Goal: Task Accomplishment & Management: Use online tool/utility

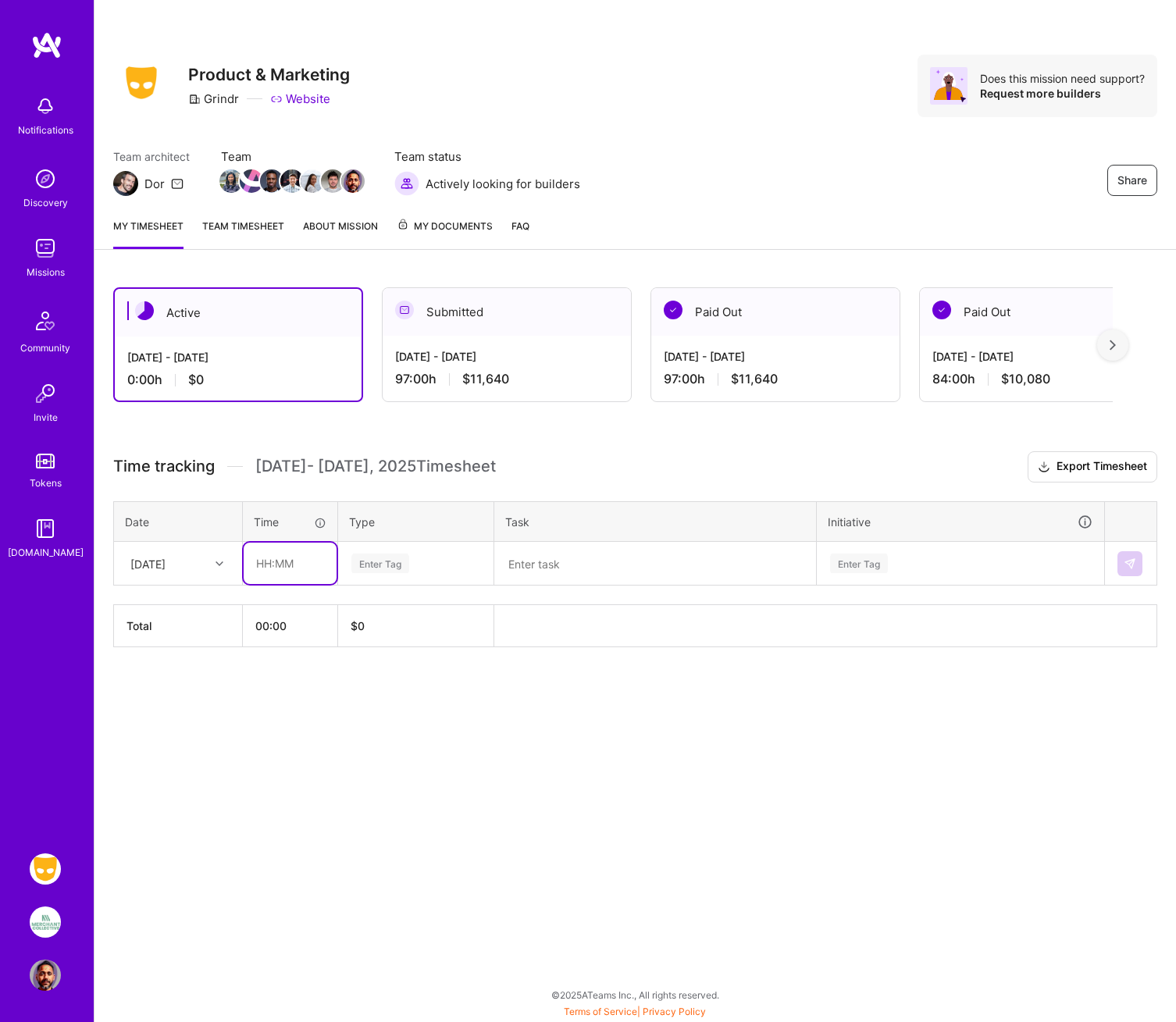
click at [273, 566] on input "text" at bounding box center [290, 563] width 93 height 41
type input "10:00"
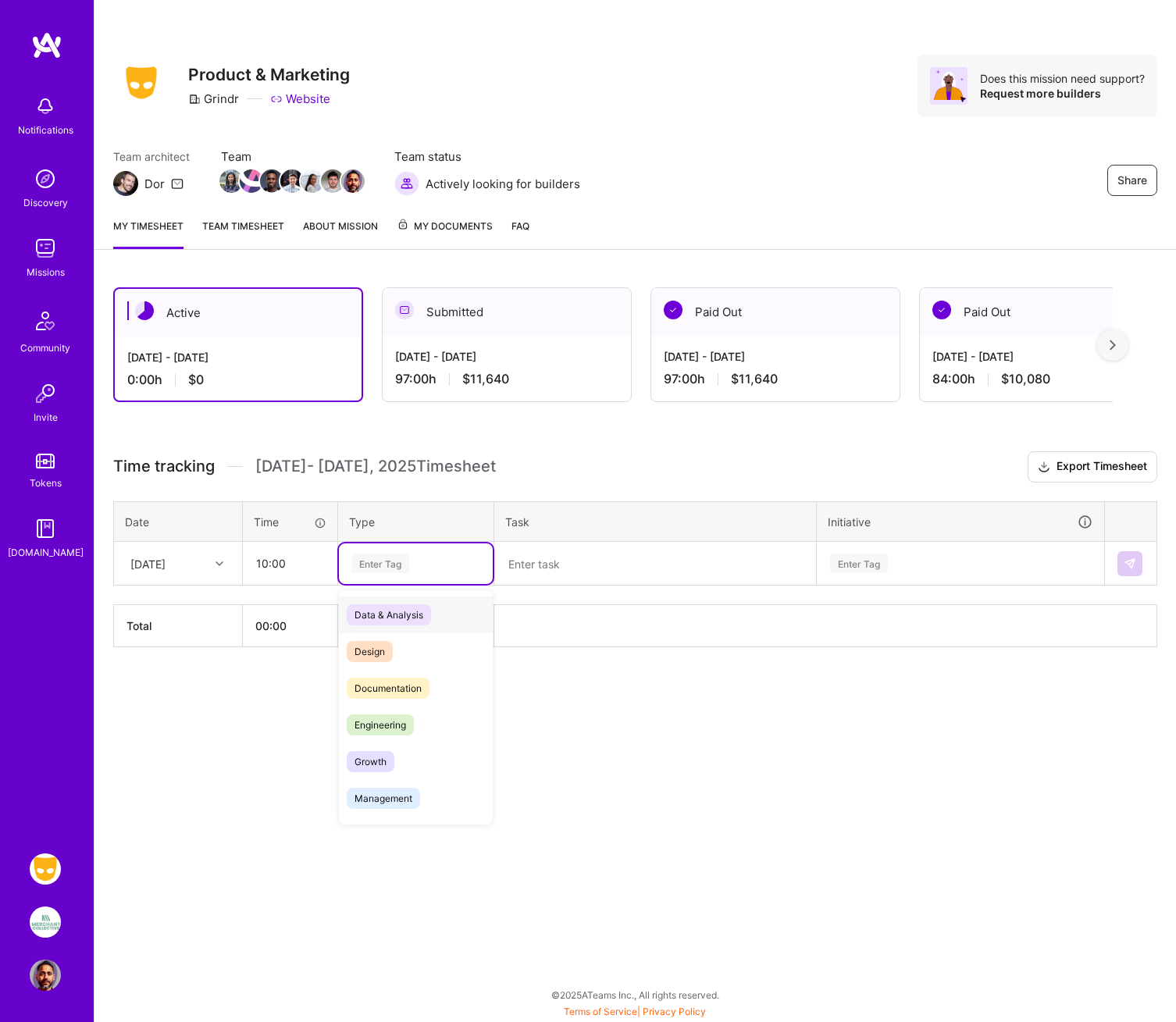
click at [384, 561] on div "Enter Tag" at bounding box center [380, 563] width 57 height 25
click at [384, 692] on span "Documentation" at bounding box center [388, 688] width 83 height 21
click at [520, 566] on textarea at bounding box center [654, 564] width 318 height 41
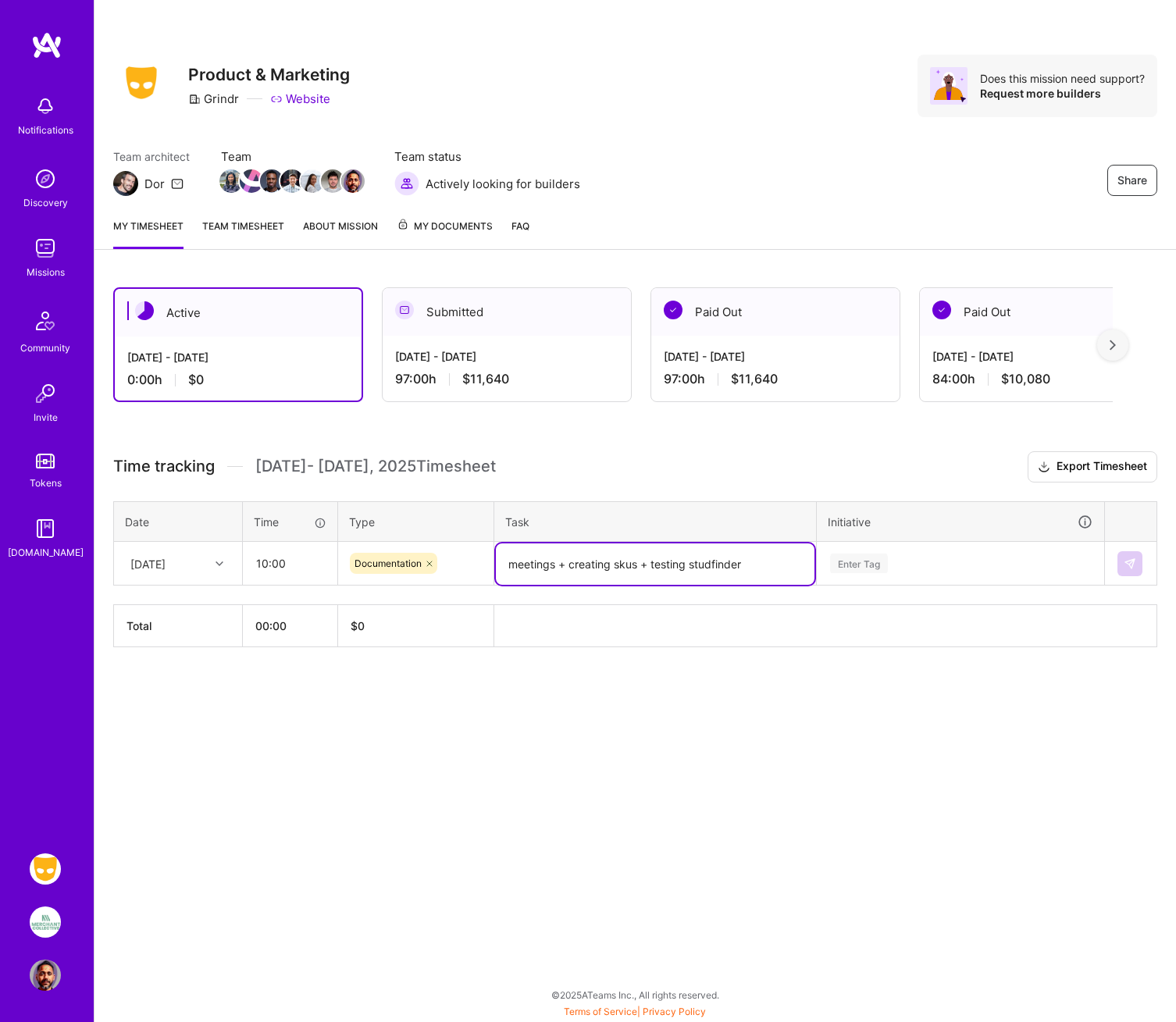
click at [690, 564] on textarea "meetings + creating skus + testing studfinder" at bounding box center [654, 564] width 318 height 41
click at [579, 582] on textarea "meetings + creating skus + testing and discussing studfinder" at bounding box center [654, 572] width 318 height 57
click at [588, 582] on textarea "meetings + creating skus + testing and discussing studfinder" at bounding box center [654, 580] width 318 height 74
click at [535, 605] on textarea "meetings + creating skus + testing and discussing studfinder" at bounding box center [654, 580] width 318 height 74
click at [869, 561] on div "Enter Tag" at bounding box center [859, 563] width 57 height 25
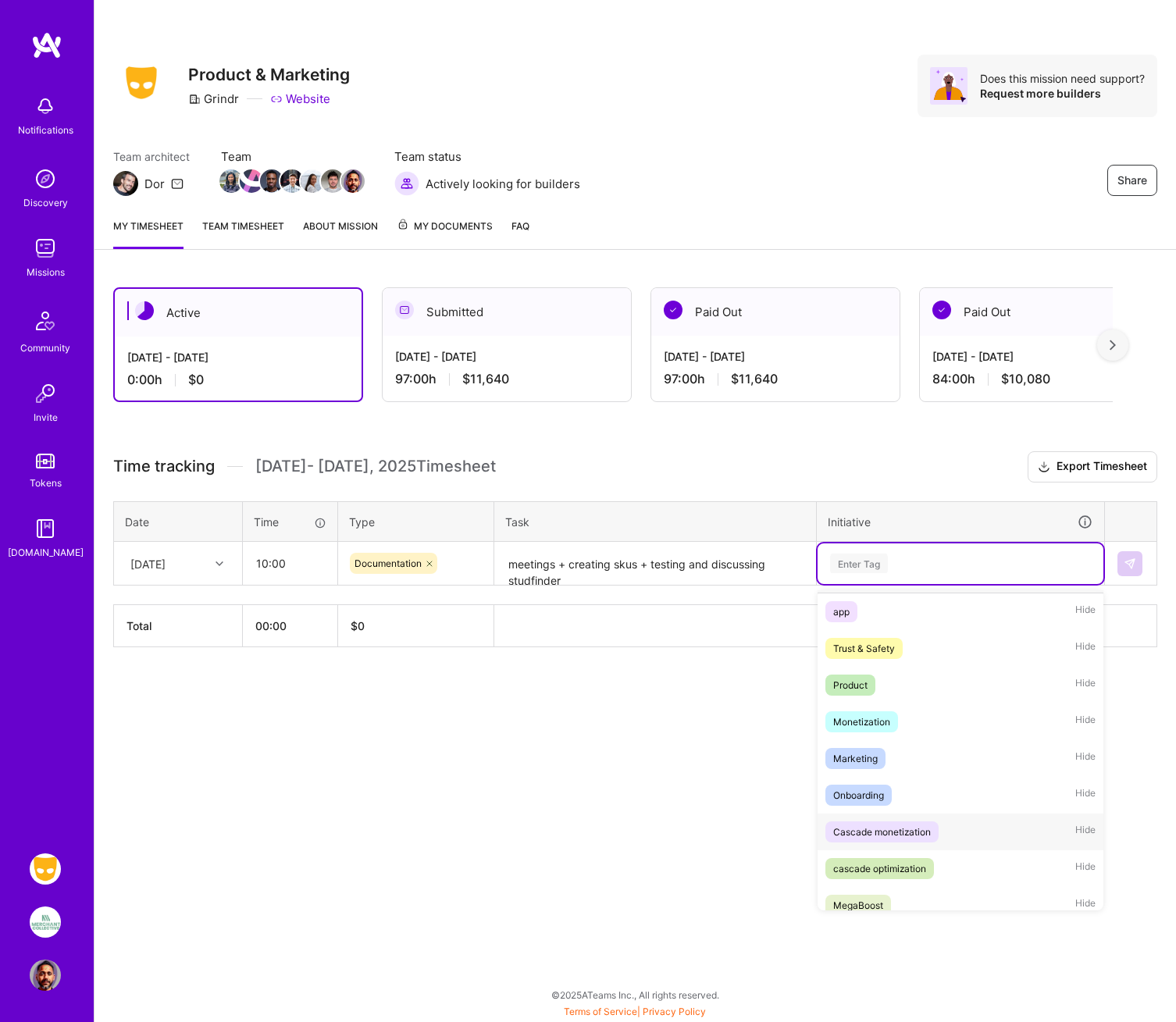
scroll to position [42, 0]
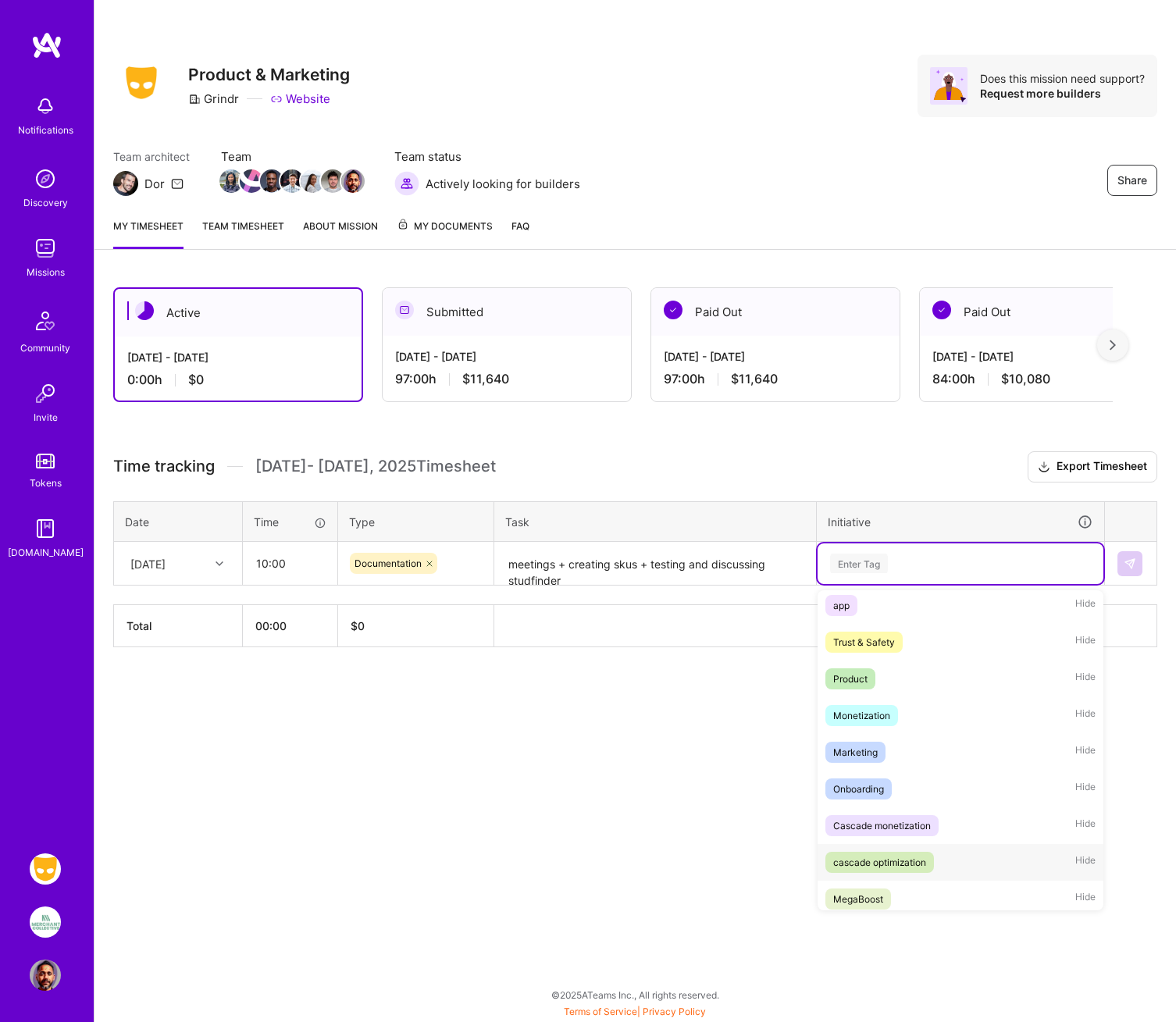
click at [879, 860] on div "cascade optimization" at bounding box center [879, 862] width 93 height 16
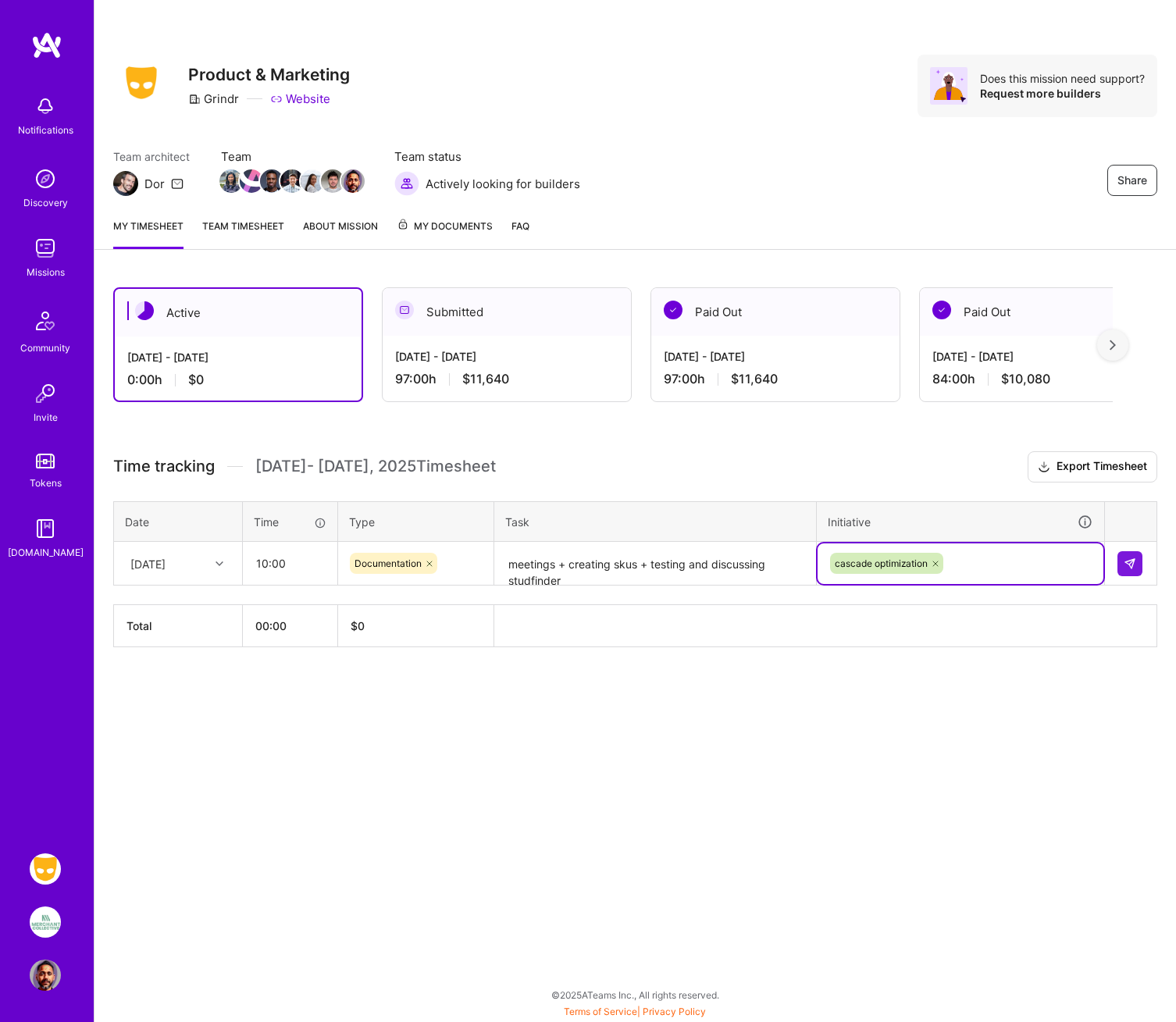
click at [509, 565] on textarea "meetings + creating skus + testing and discussing studfinder" at bounding box center [654, 564] width 318 height 41
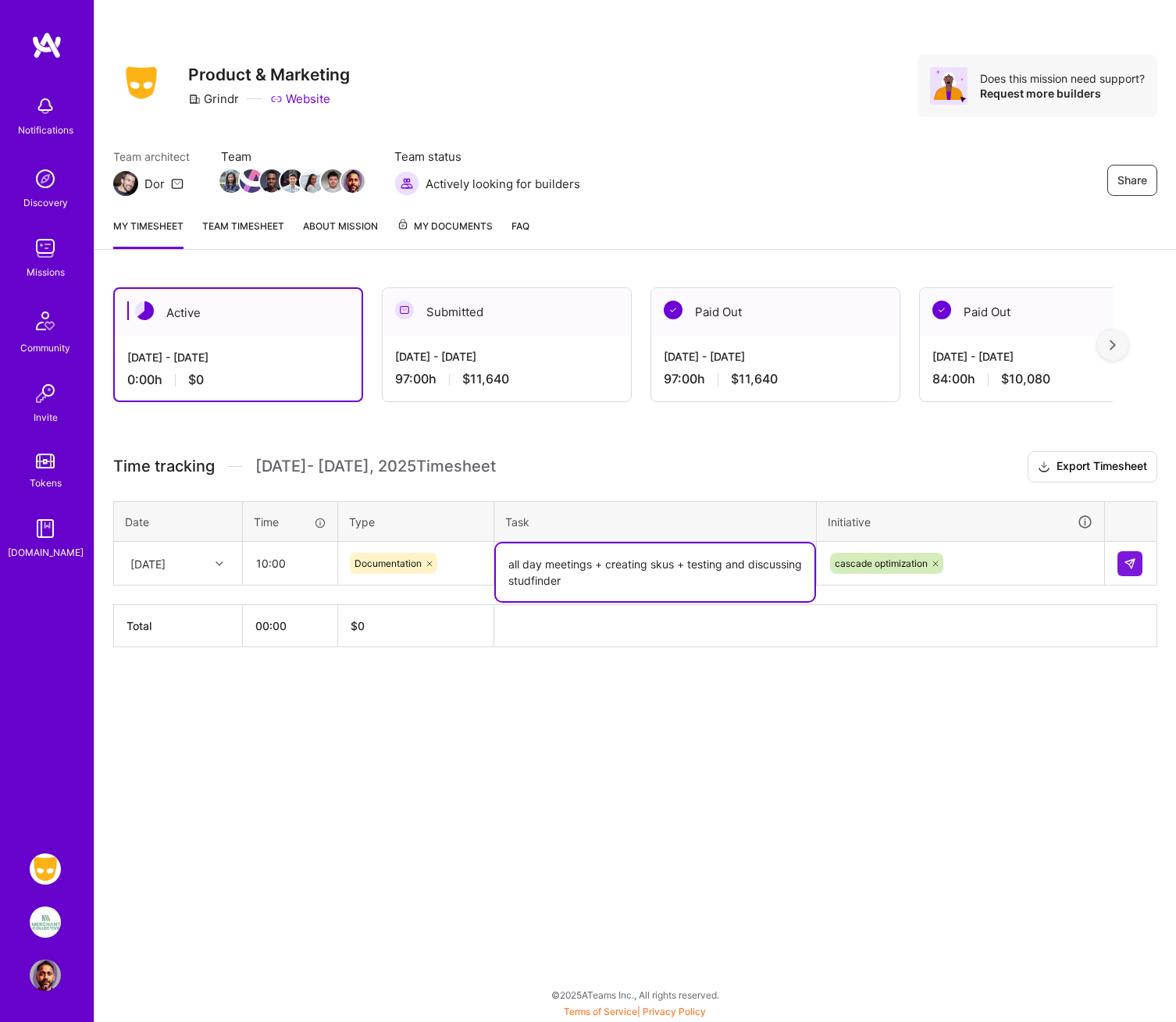
type textarea "all day meetings + creating skus + testing and discussing studfinder"
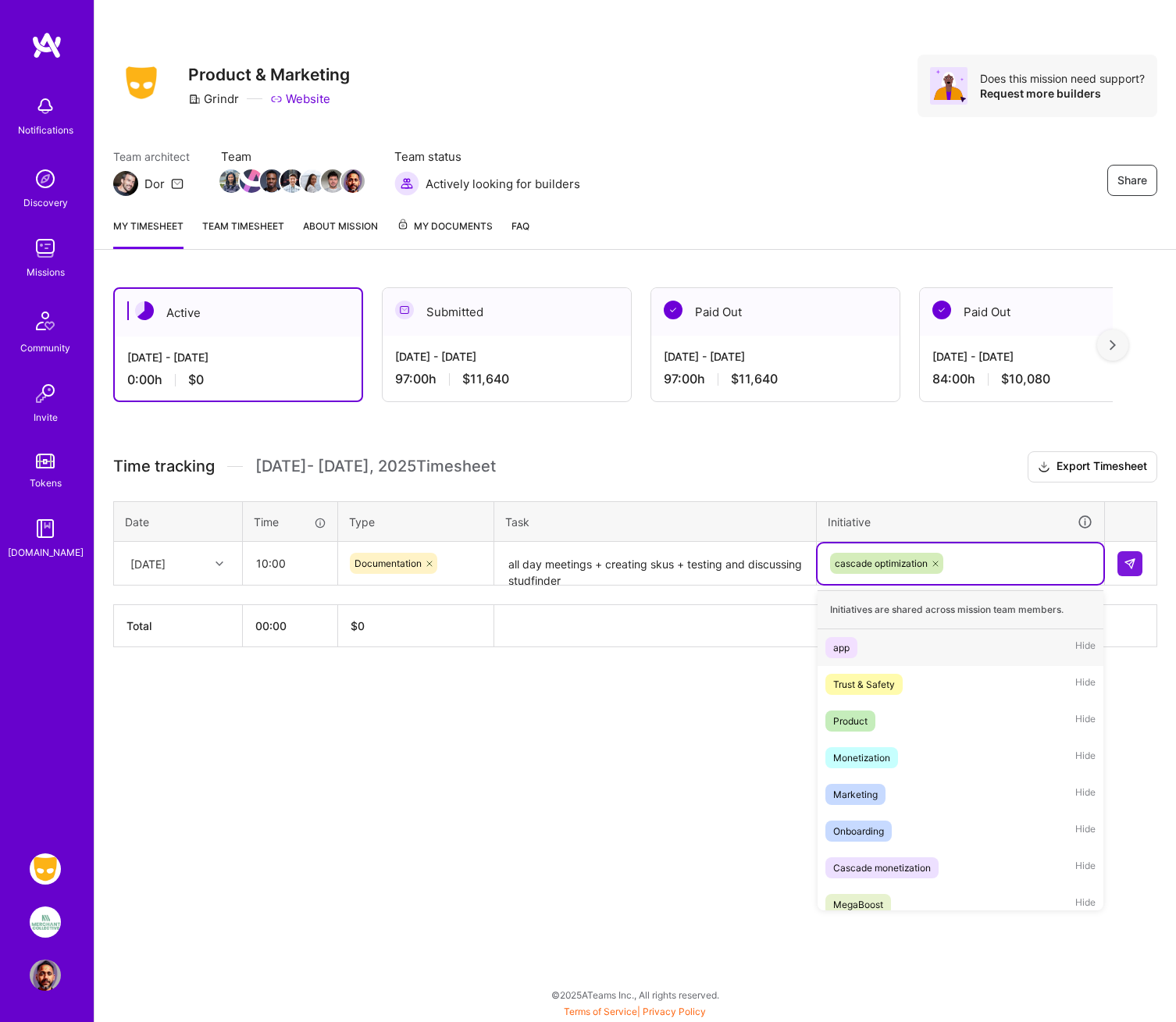
click at [972, 560] on div "cascade optimization" at bounding box center [960, 563] width 264 height 25
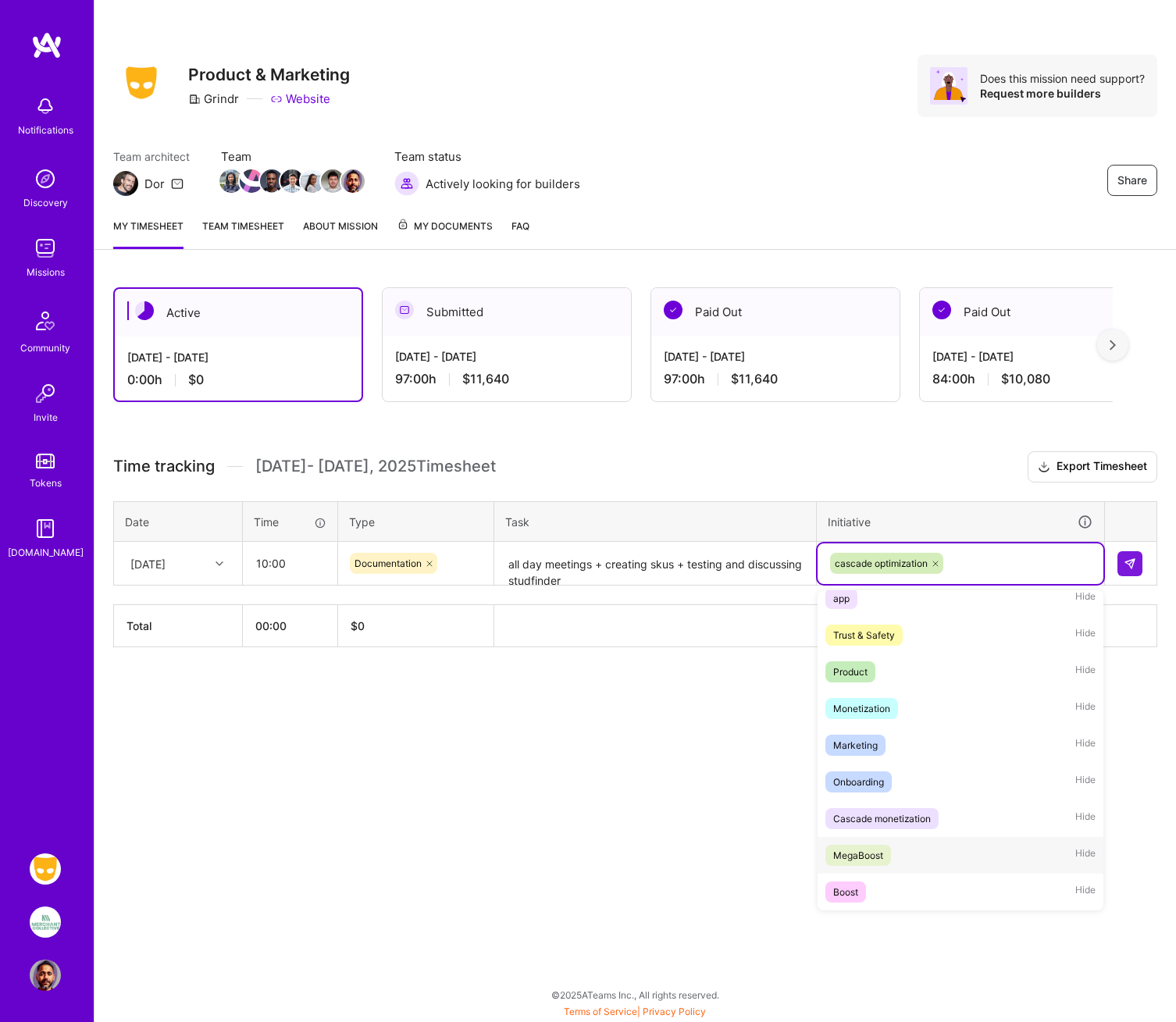
click at [861, 860] on div "MegaBoost" at bounding box center [858, 856] width 50 height 16
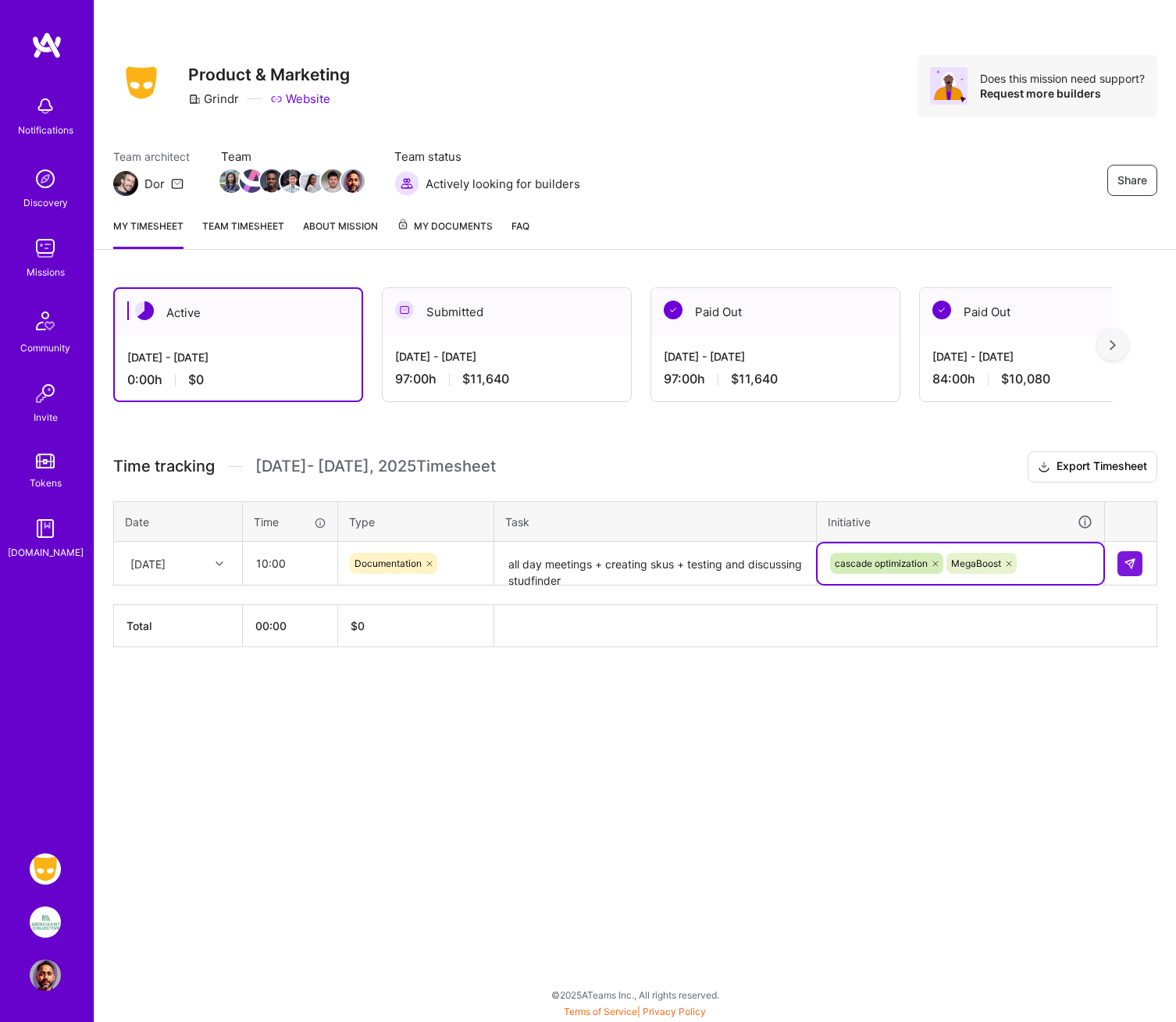
click at [944, 473] on h3 "Time tracking [DATE] - [DATE] Timesheet Export Timesheet" at bounding box center [635, 467] width 1044 height 31
click at [1133, 561] on img at bounding box center [1129, 564] width 13 height 13
